Goal: Task Accomplishment & Management: Complete application form

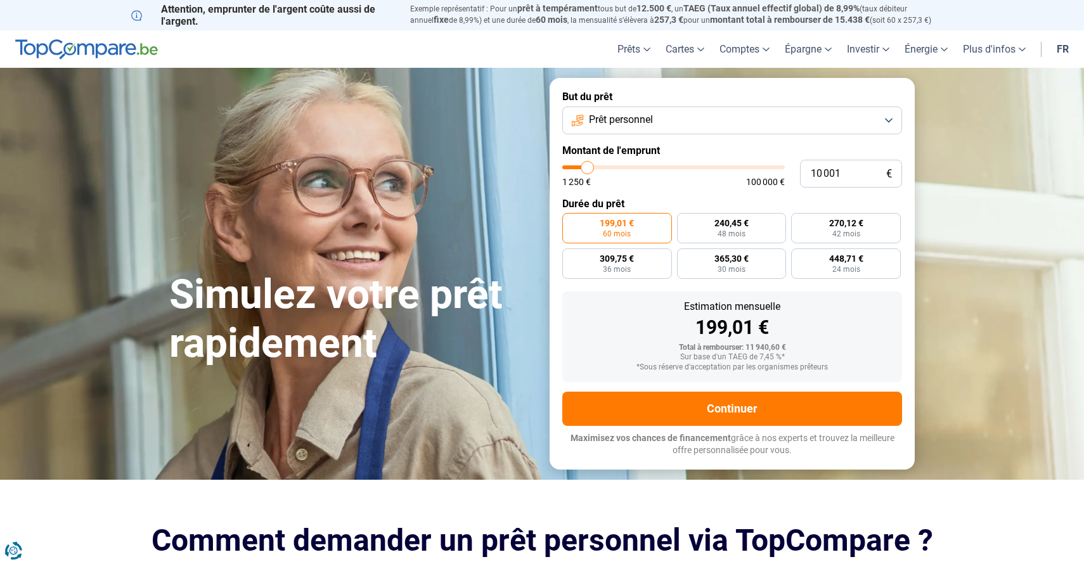
click at [744, 118] on button "Prêt personnel" at bounding box center [732, 120] width 340 height 28
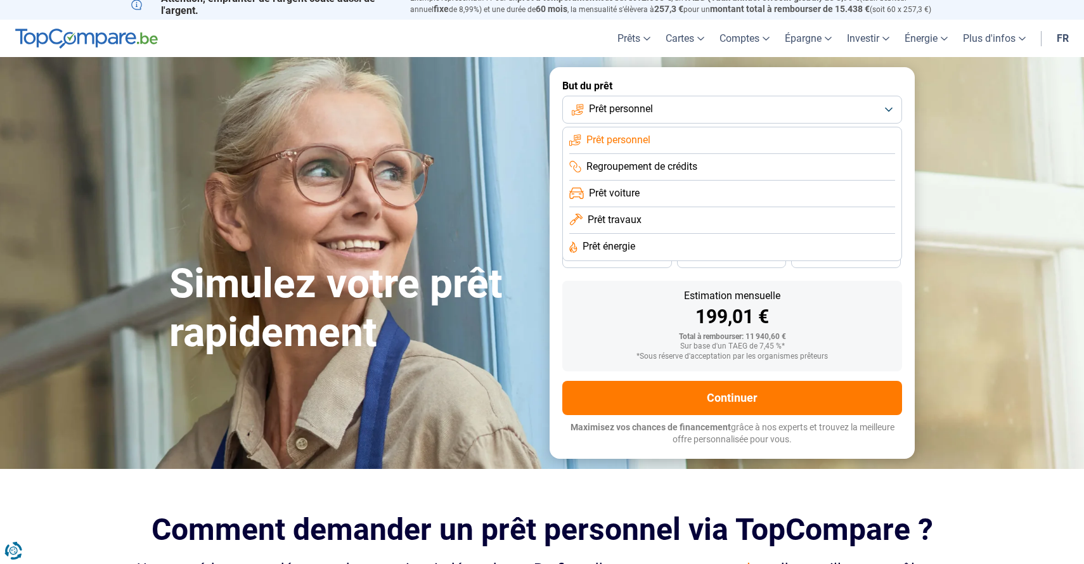
scroll to position [17, 0]
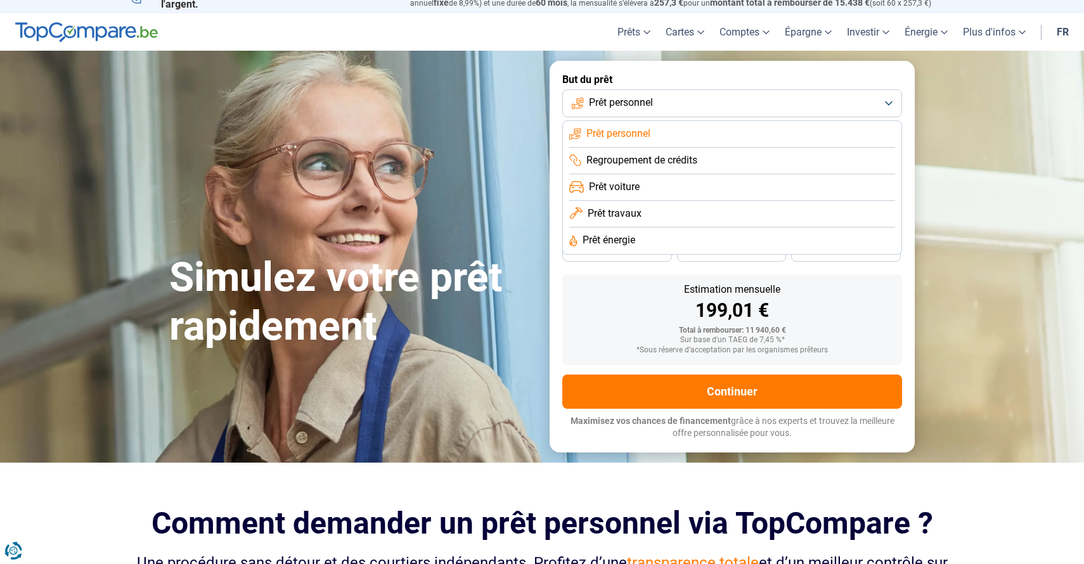
click at [639, 208] on span "Prêt travaux" at bounding box center [614, 214] width 54 height 14
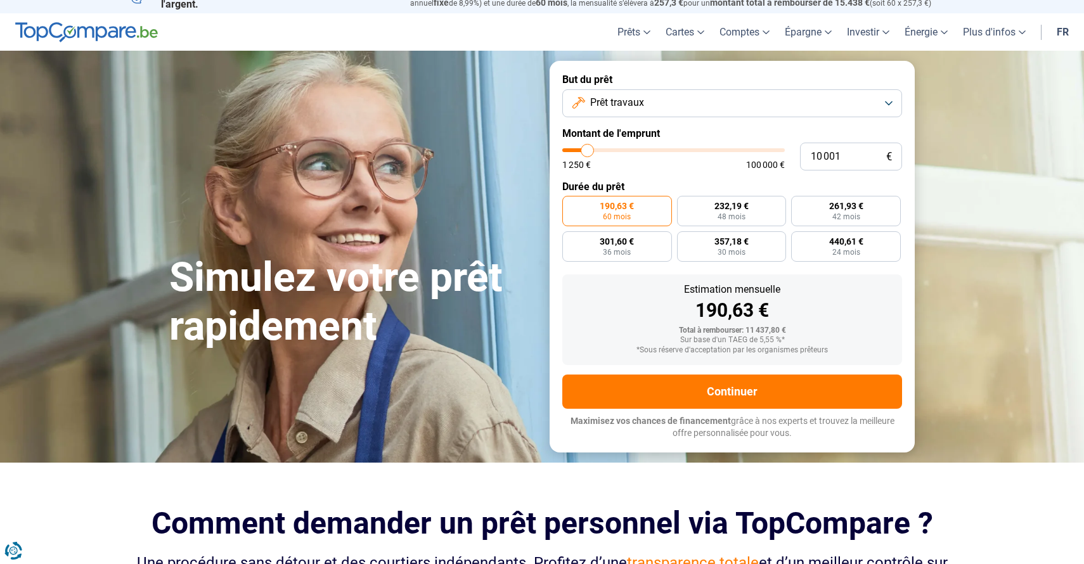
scroll to position [0, 0]
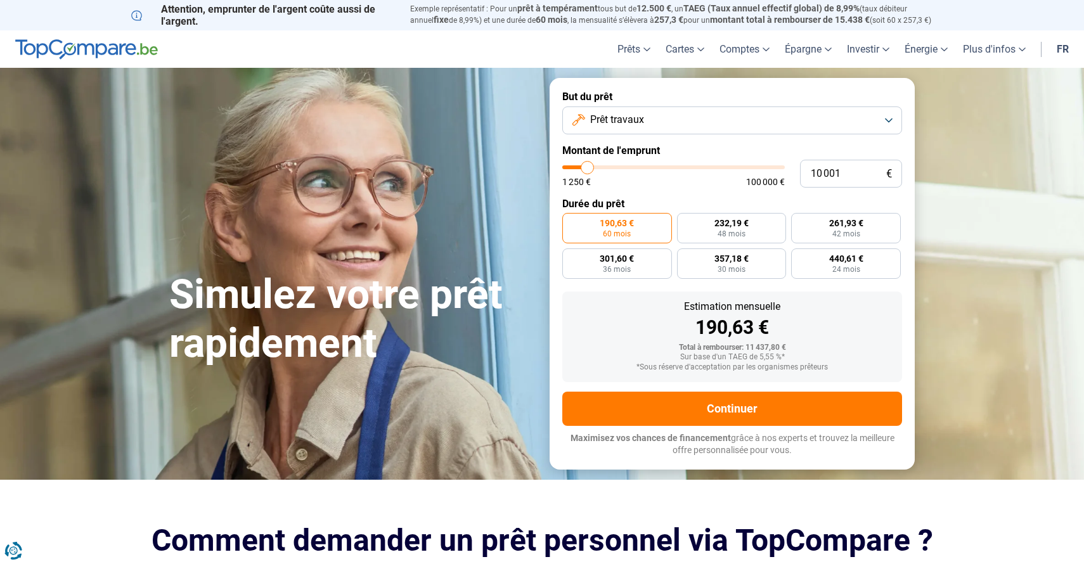
type input "11 750"
type input "11750"
type input "12 000"
type input "12000"
type input "12 500"
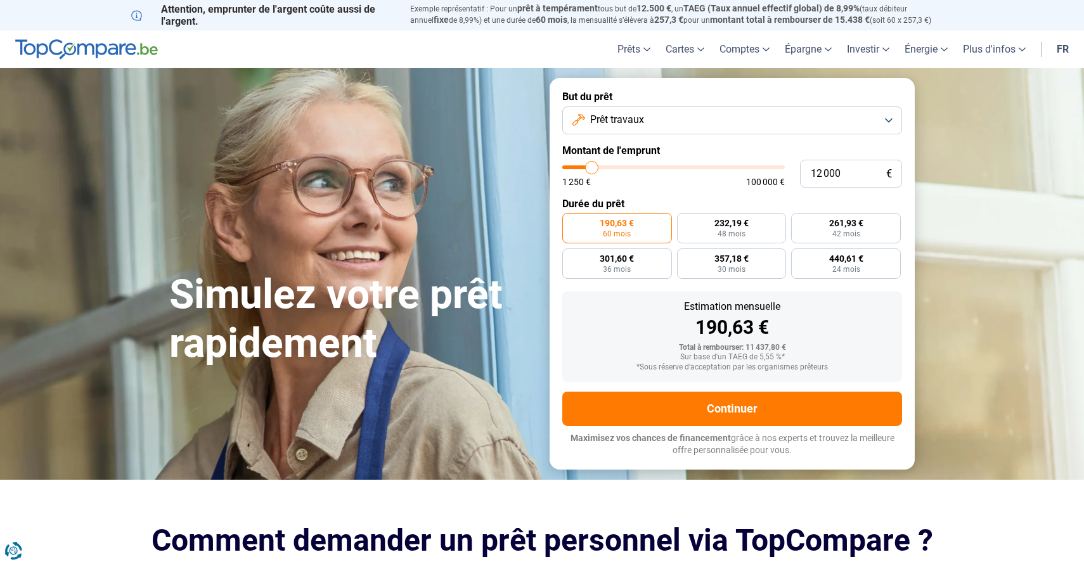
type input "12500"
type input "14 000"
type input "14000"
type input "15 750"
type input "15750"
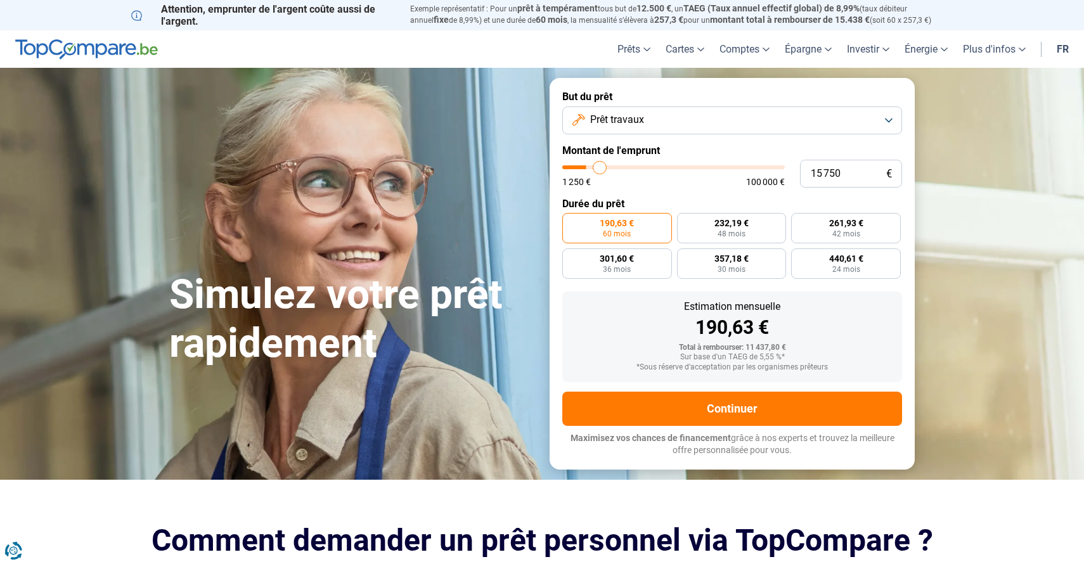
type input "18 000"
type input "18000"
type input "21 000"
type input "21000"
type input "24 250"
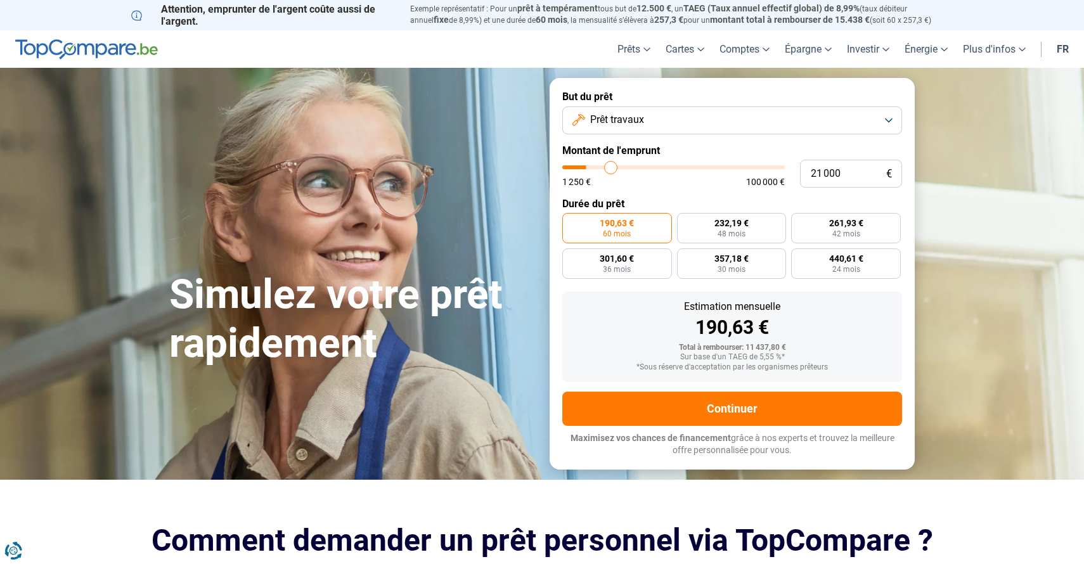
type input "24250"
type input "28 000"
type input "28000"
type input "31 250"
type input "31250"
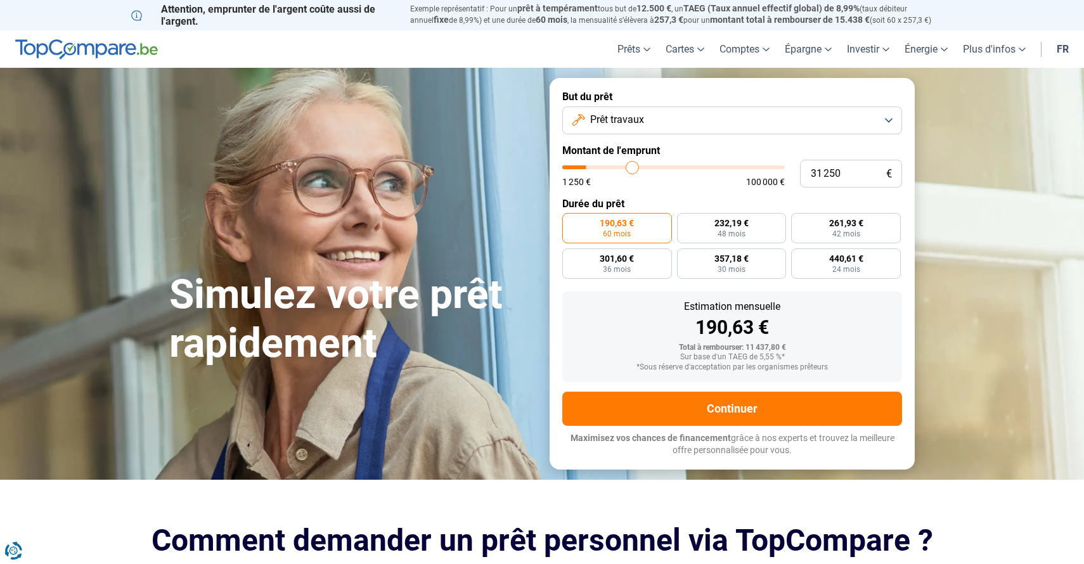
type input "35 000"
type input "35000"
type input "39 000"
type input "39000"
type input "42 750"
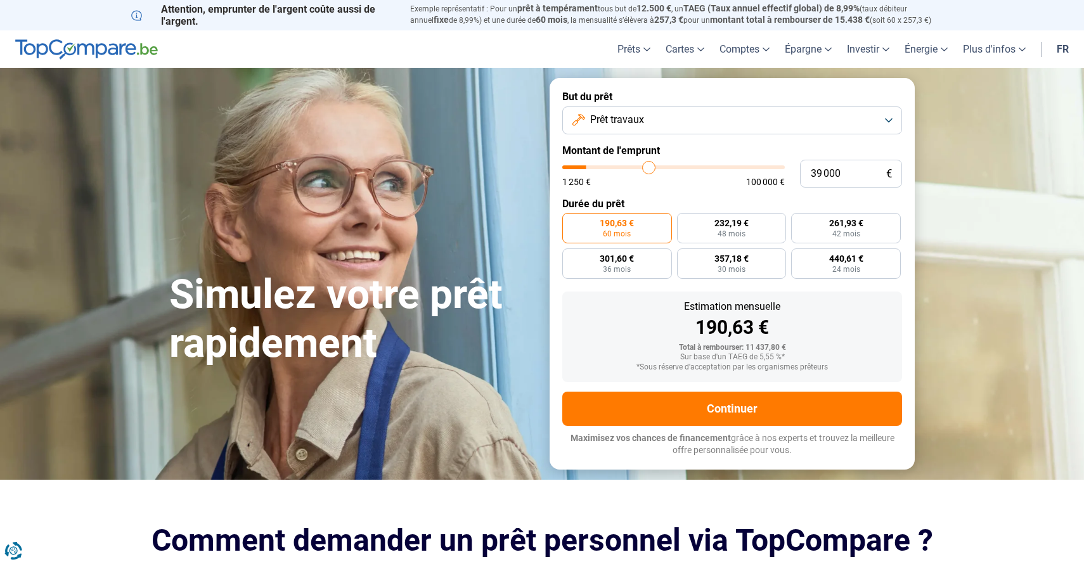
type input "42750"
type input "46 500"
type input "46500"
type input "50 500"
type input "50500"
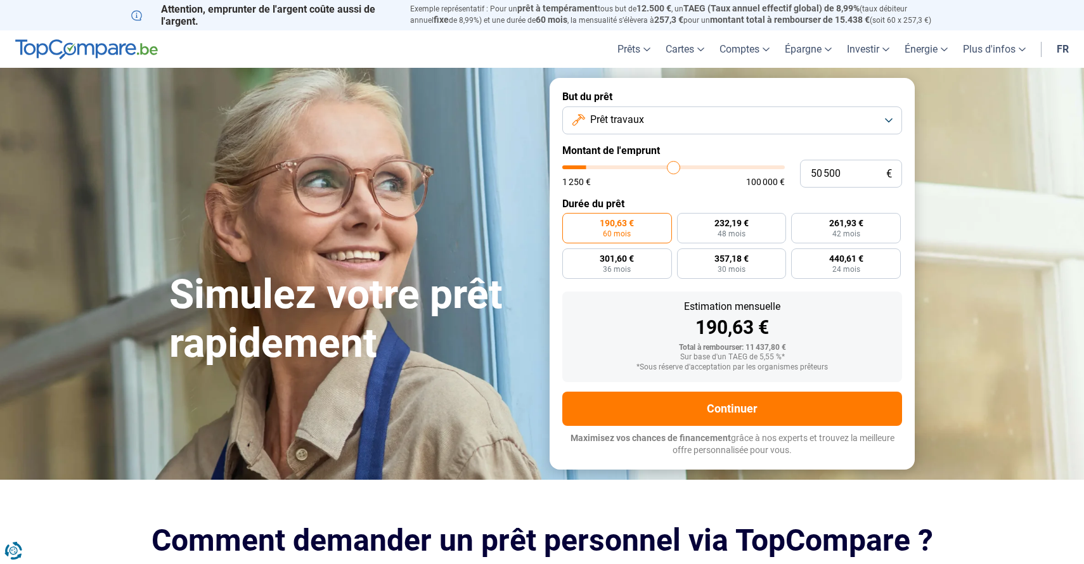
type input "53 750"
type input "53750"
type input "56 500"
type input "56500"
type input "58 750"
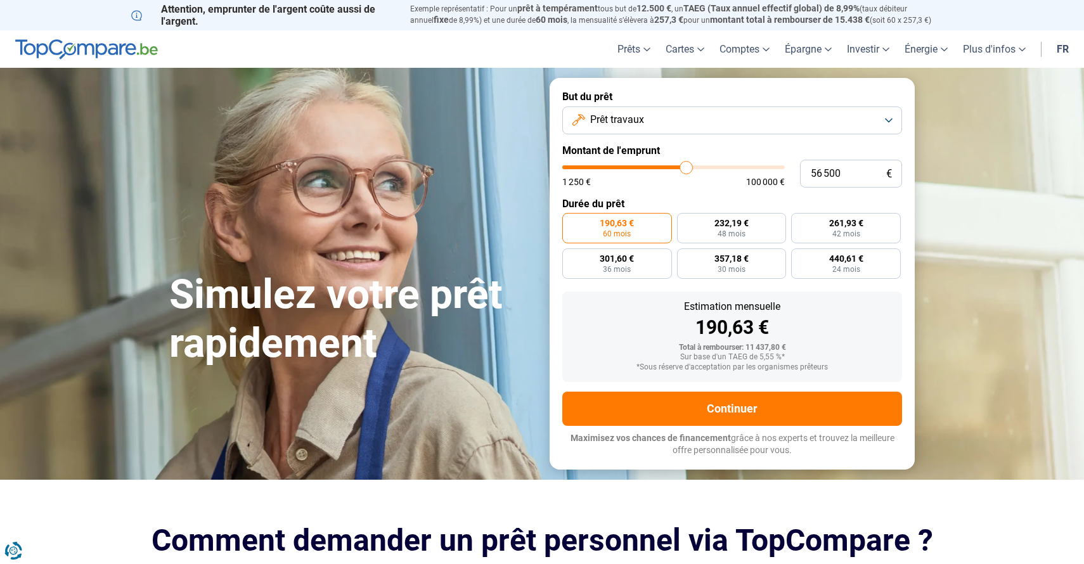
type input "58750"
type input "60 250"
type input "60250"
type input "61 500"
type input "61500"
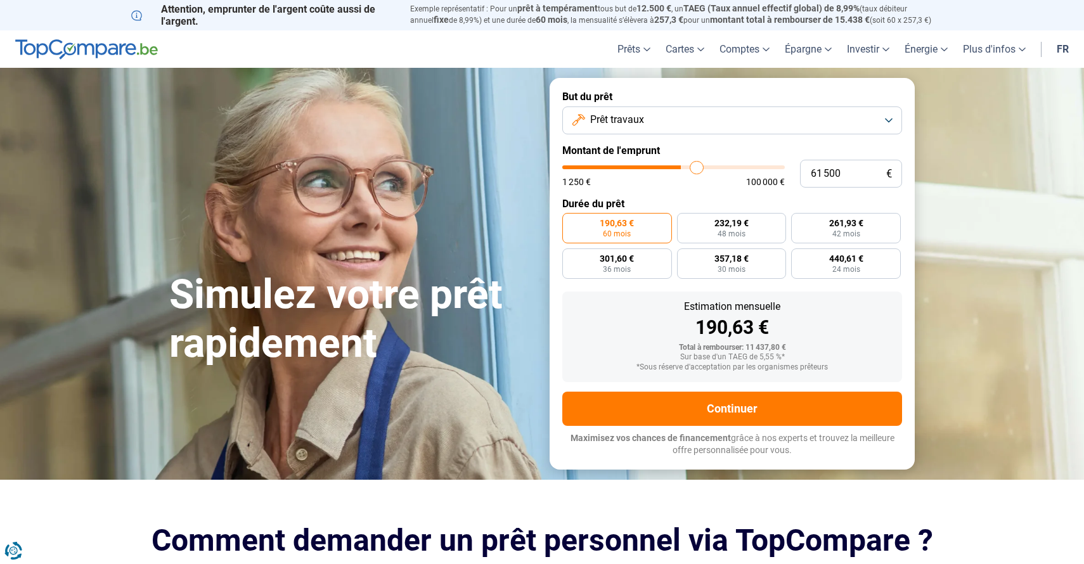
type input "61 750"
type input "61750"
type input "62 250"
type input "62250"
type input "62 500"
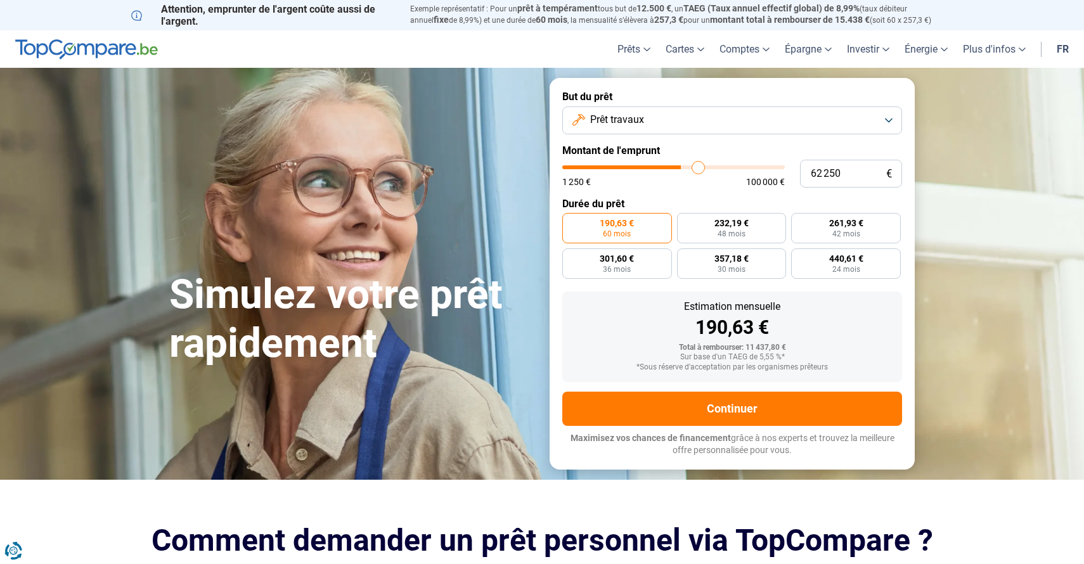
type input "62500"
type input "62 250"
type input "62250"
type input "61 500"
type input "61500"
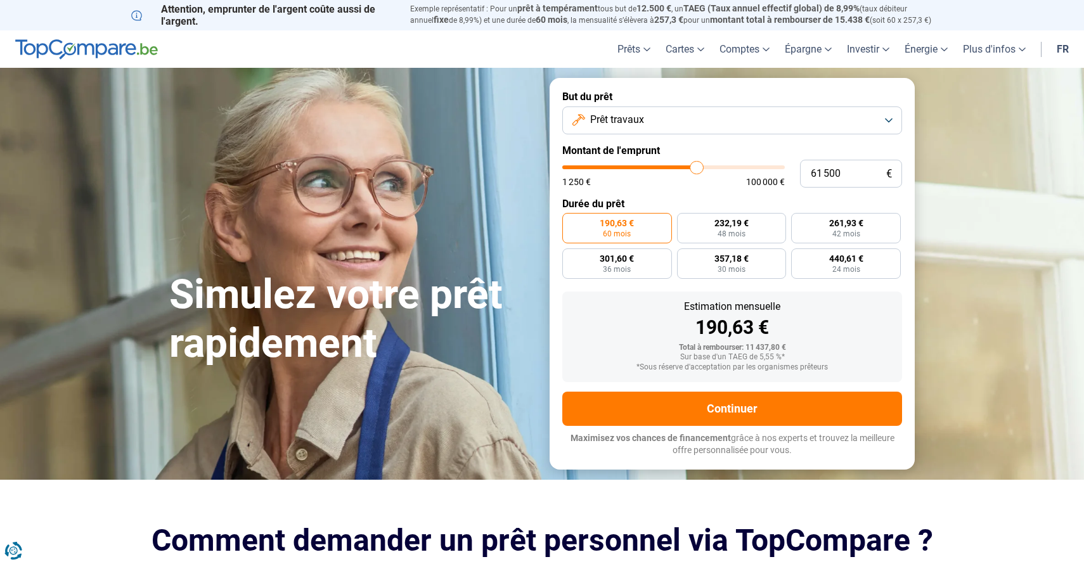
type input "60 250"
type input "60250"
type input "59 250"
type input "59250"
type input "58 250"
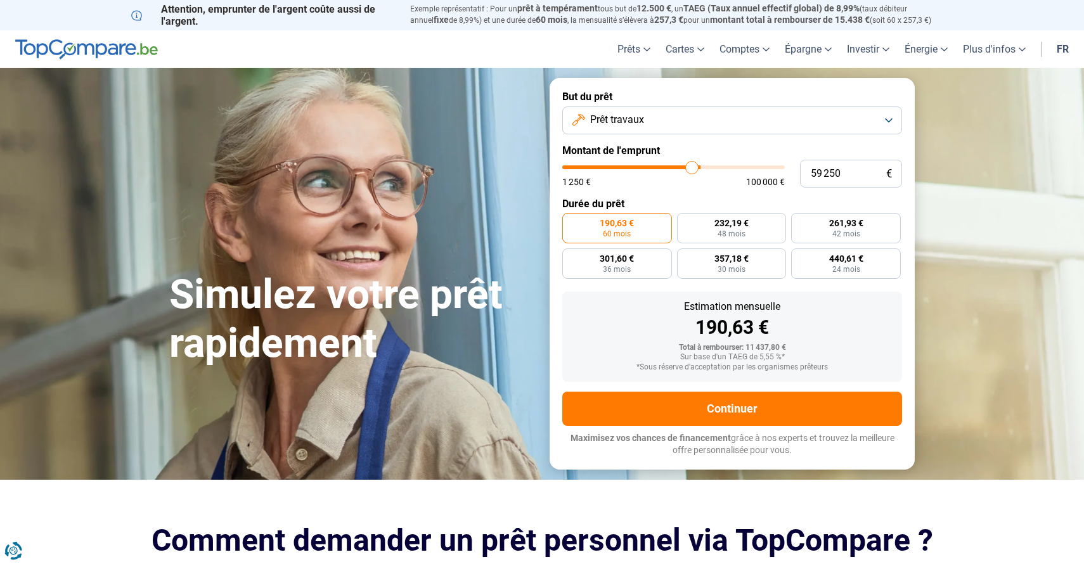
type input "58250"
type input "57 250"
type input "57250"
type input "56 500"
type input "56500"
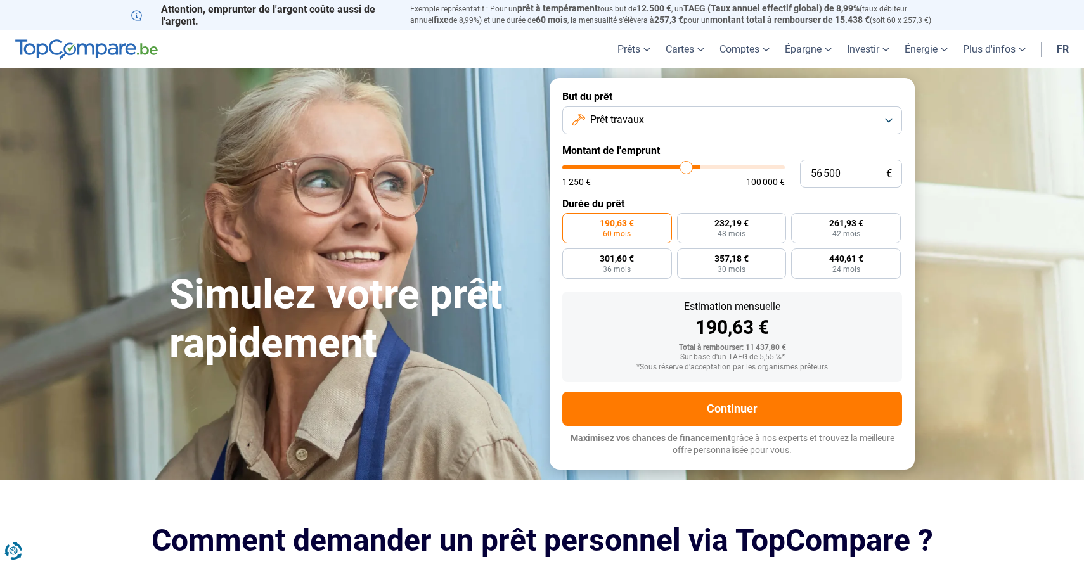
type input "55 750"
type input "55750"
type input "55 250"
type input "55250"
type input "54 750"
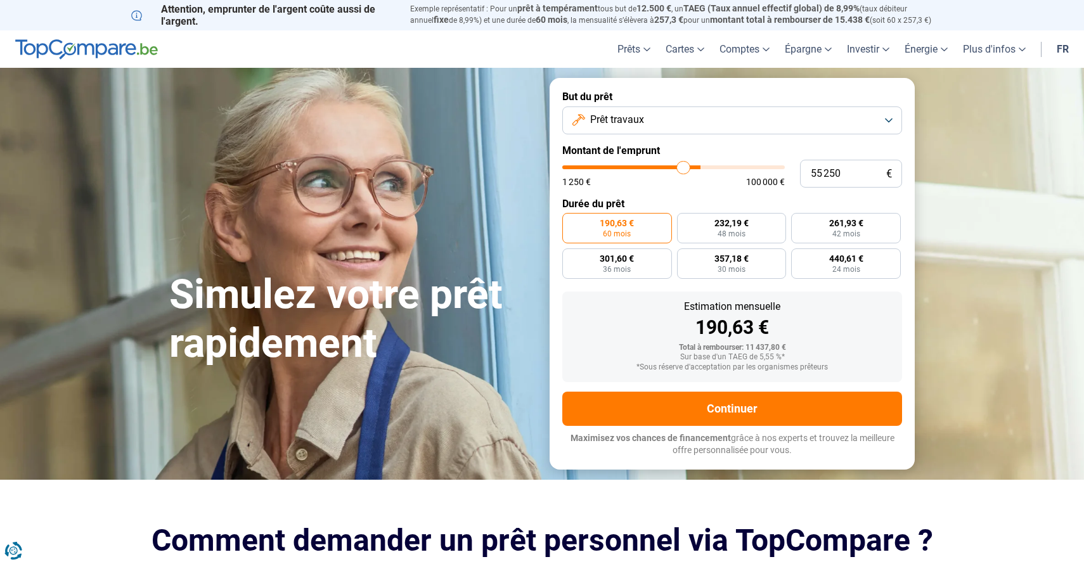
type input "54750"
type input "54 250"
type input "54250"
type input "54 000"
type input "54000"
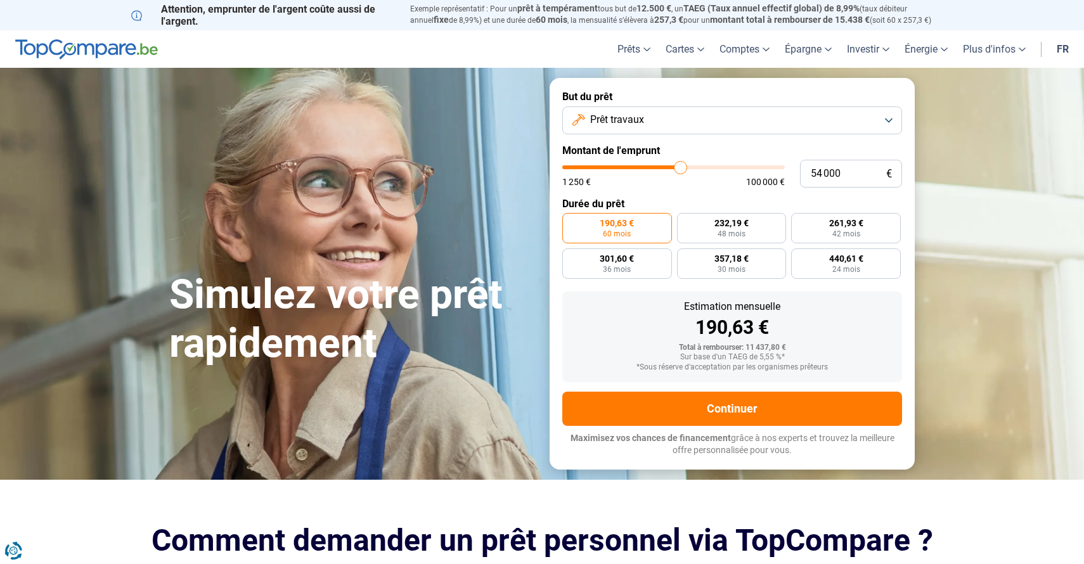
type input "53 750"
type input "53750"
type input "53 500"
type input "53500"
type input "52 750"
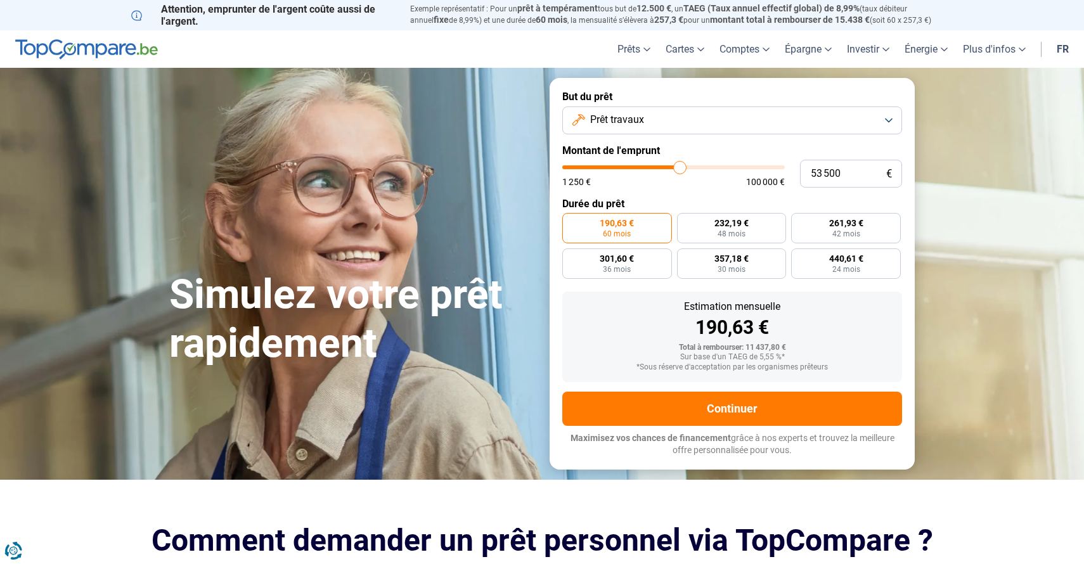
type input "52750"
type input "52 000"
type input "52000"
type input "51 250"
type input "51250"
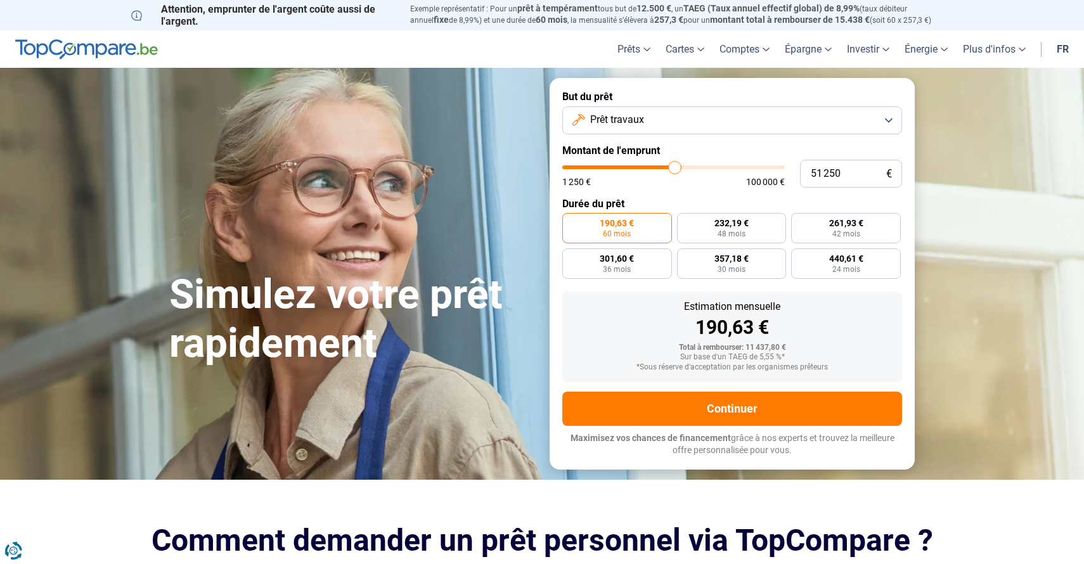
type input "50 750"
type input "50750"
type input "50 500"
type input "50500"
type input "50 250"
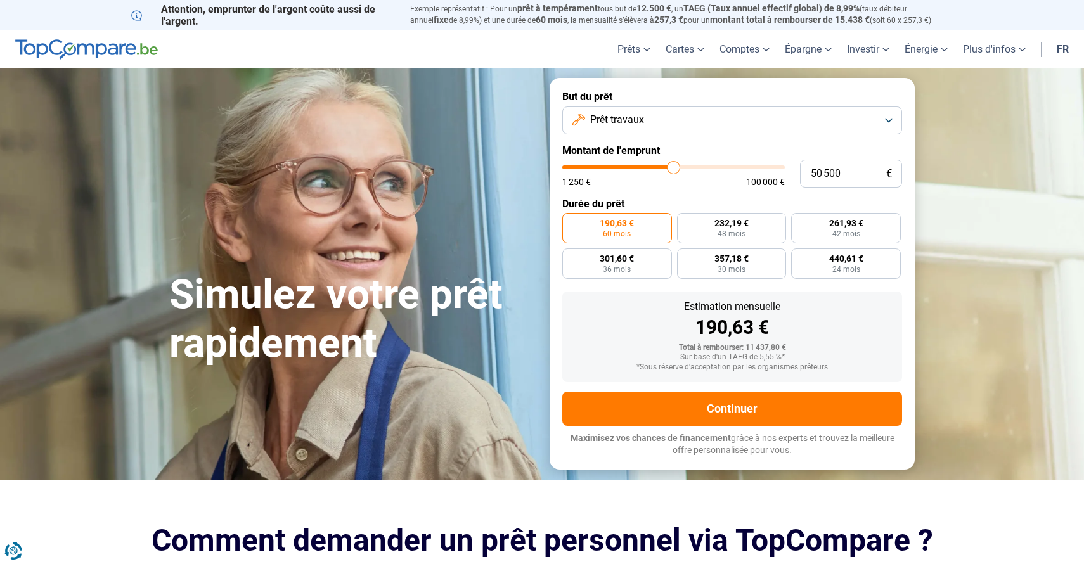
type input "50250"
type input "49 750"
type input "49750"
type input "49 250"
type input "49250"
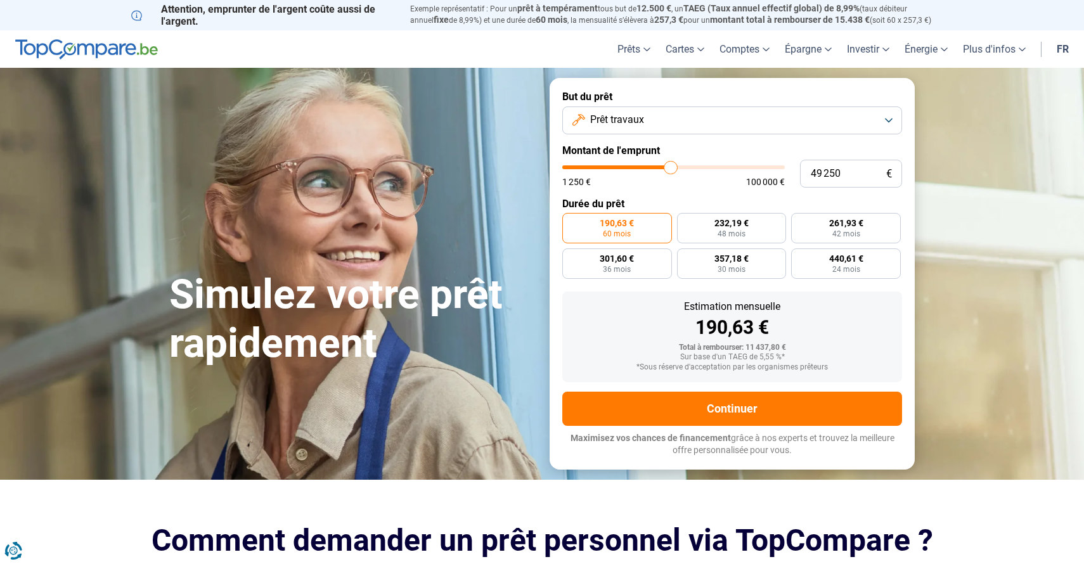
type input "49 000"
type input "49000"
type input "49 250"
type input "49250"
type input "49 500"
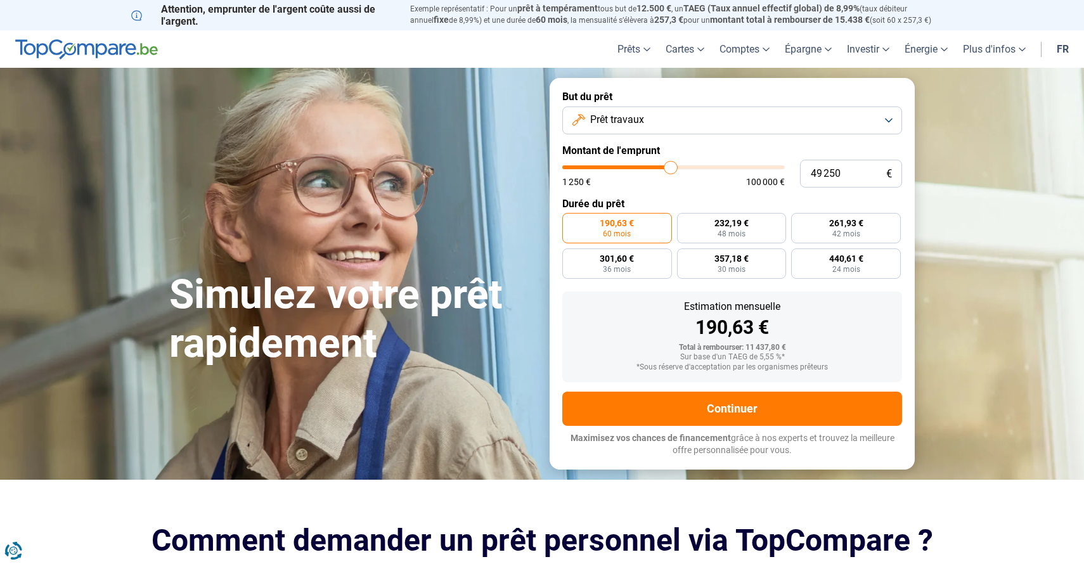
type input "49500"
type input "49 750"
type input "49750"
type input "50 250"
drag, startPoint x: 591, startPoint y: 165, endPoint x: 672, endPoint y: 164, distance: 81.1
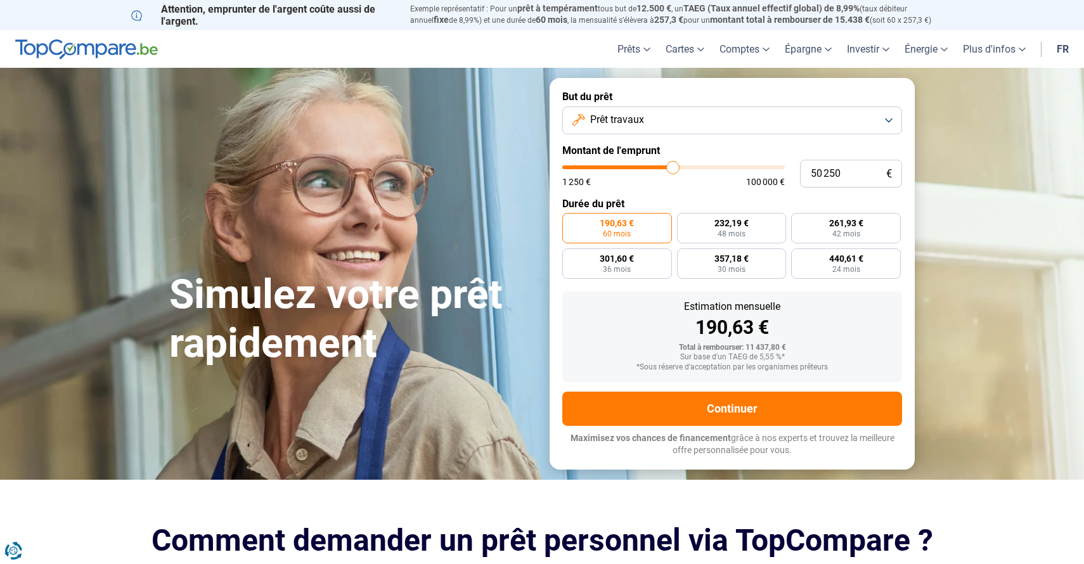
type input "50250"
click at [672, 165] on input "range" at bounding box center [673, 167] width 222 height 4
radio input "false"
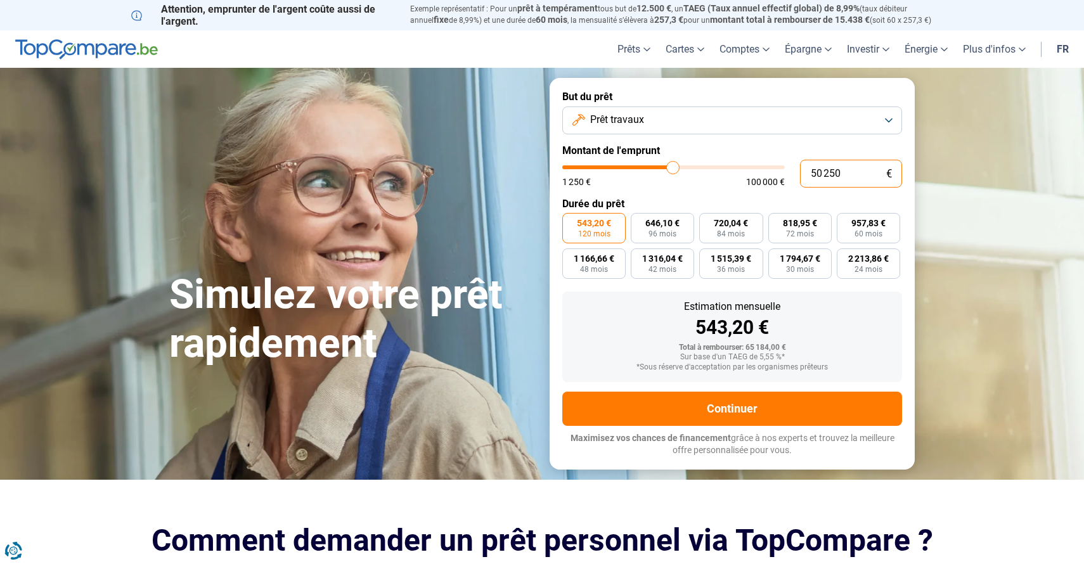
click at [840, 171] on input "50 250" at bounding box center [851, 174] width 102 height 28
type input "5 025"
type input "5000"
type input "502"
type input "1250"
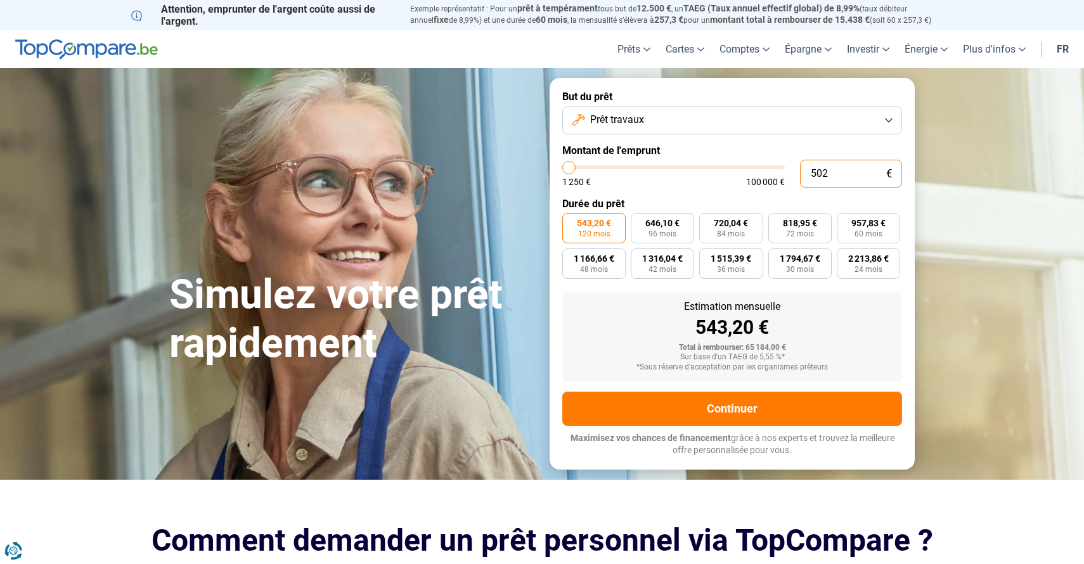
type input "50"
type input "1250"
type input "500"
type input "1250"
type input "5 000"
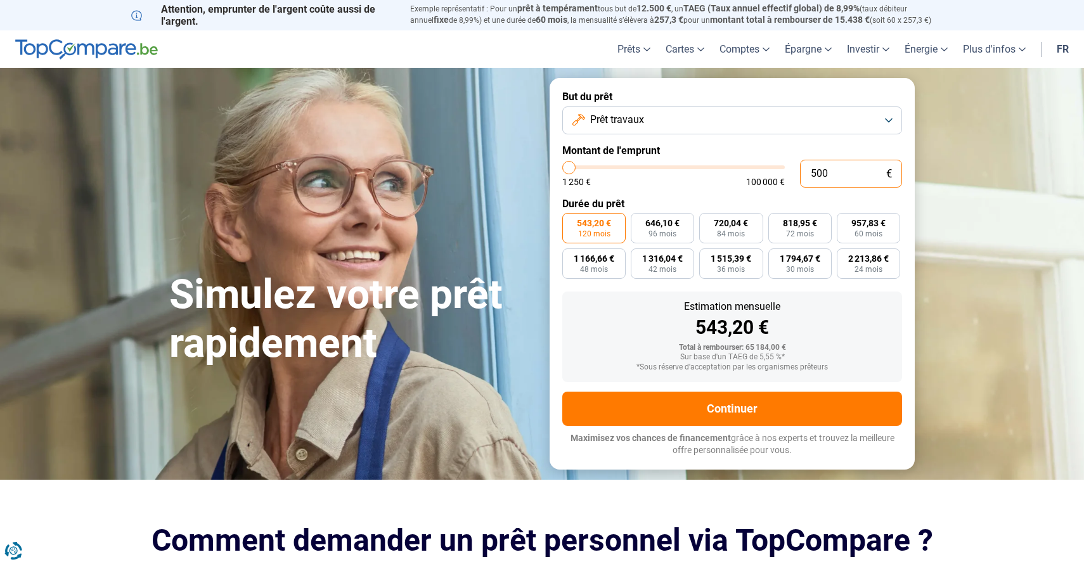
type input "5000"
type input "50 000"
type input "50000"
click at [906, 273] on form "But du prêt Prêt travaux Montant de l'emprunt 50 000 € 1 250 € 100 000 € Durée …" at bounding box center [731, 273] width 365 height 391
click at [603, 235] on span "120 mois" at bounding box center [594, 234] width 32 height 8
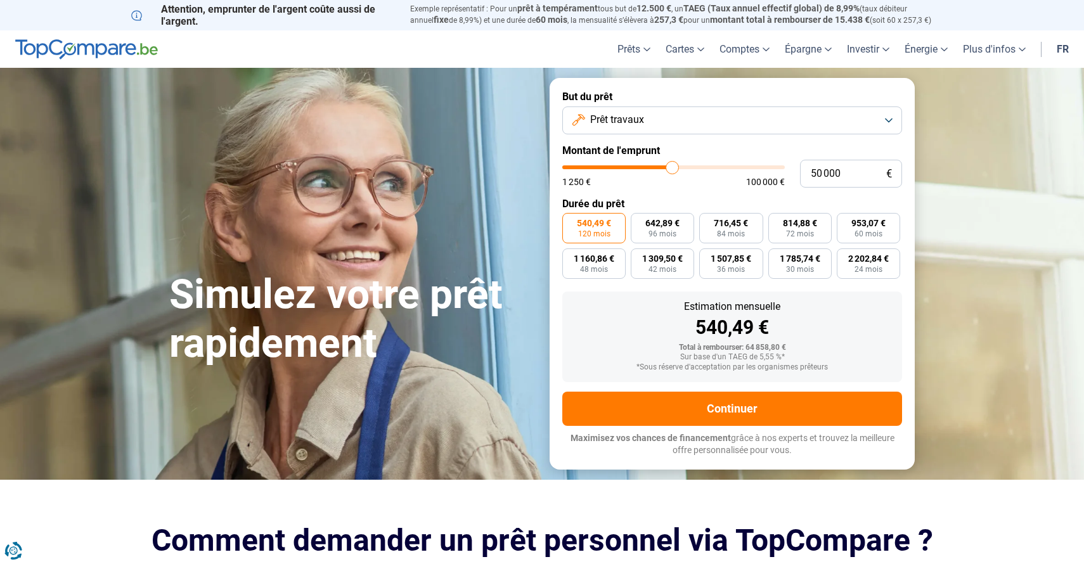
click at [570, 221] on input "540,49 € 120 mois" at bounding box center [566, 217] width 8 height 8
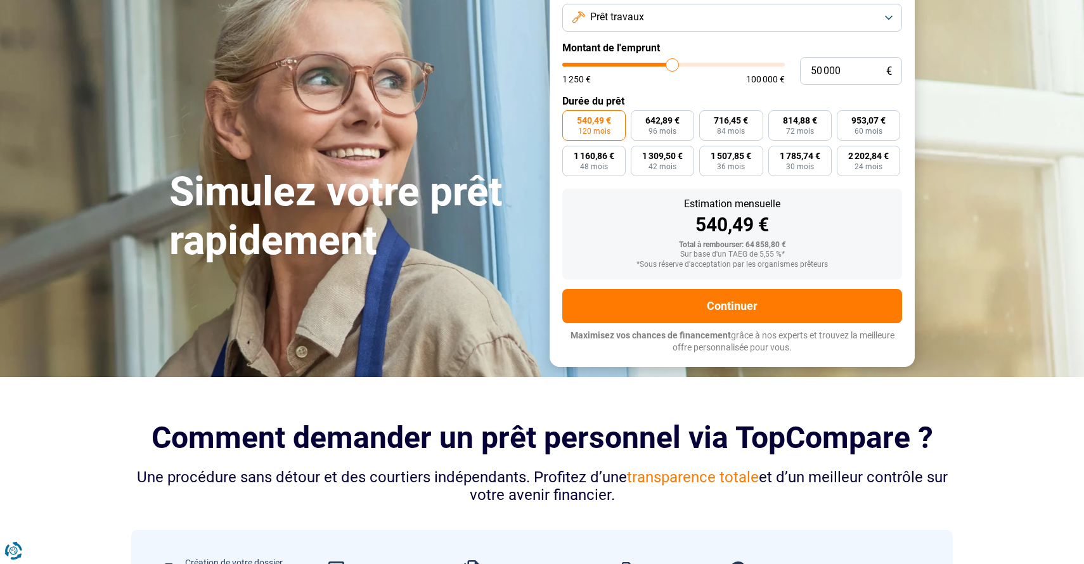
scroll to position [86, 0]
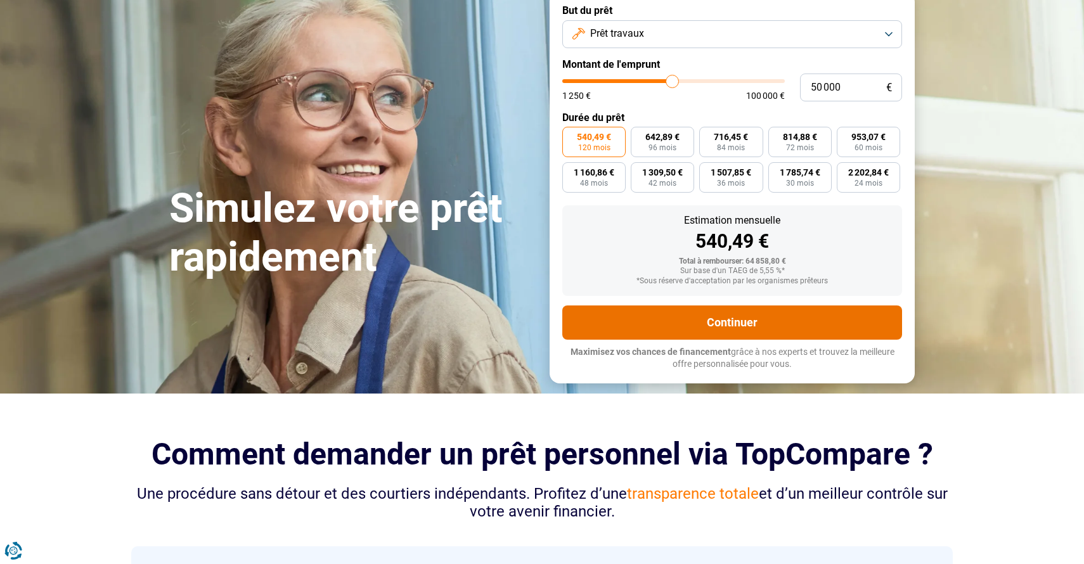
click at [674, 316] on button "Continuer" at bounding box center [732, 322] width 340 height 34
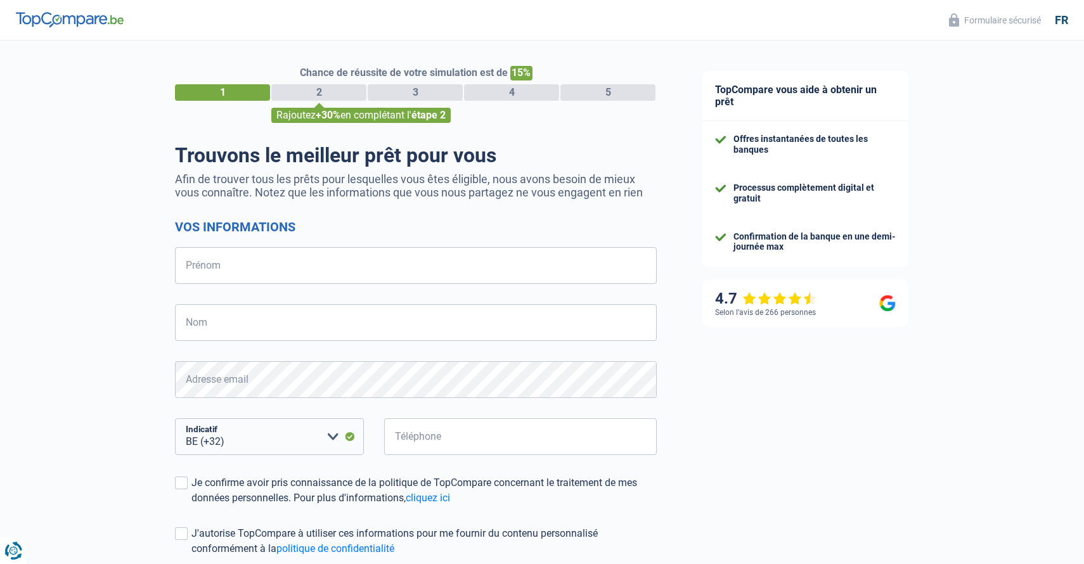
select select "32"
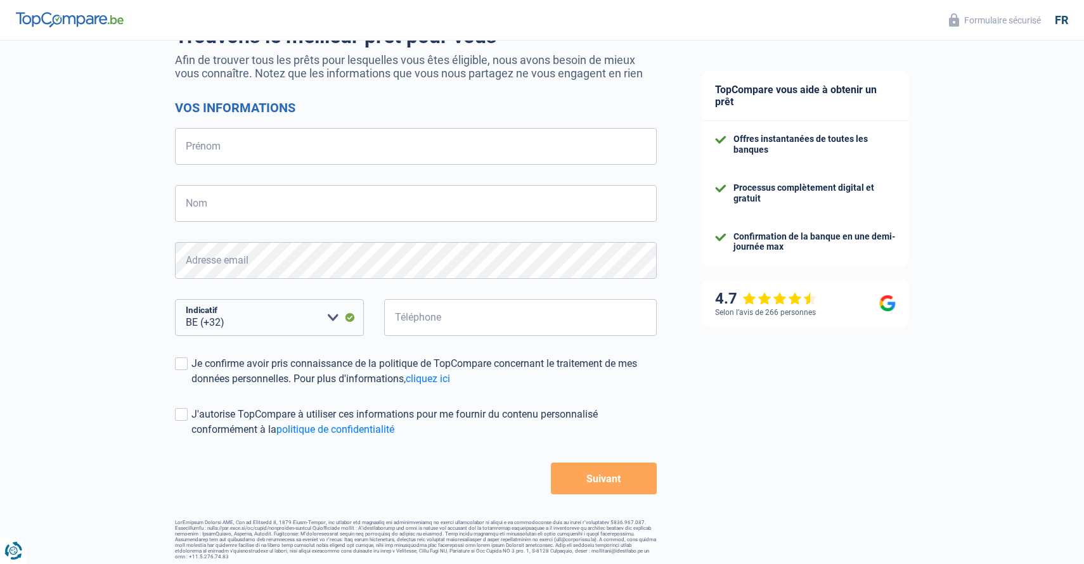
scroll to position [118, 0]
